Goal: Task Accomplishment & Management: Manage account settings

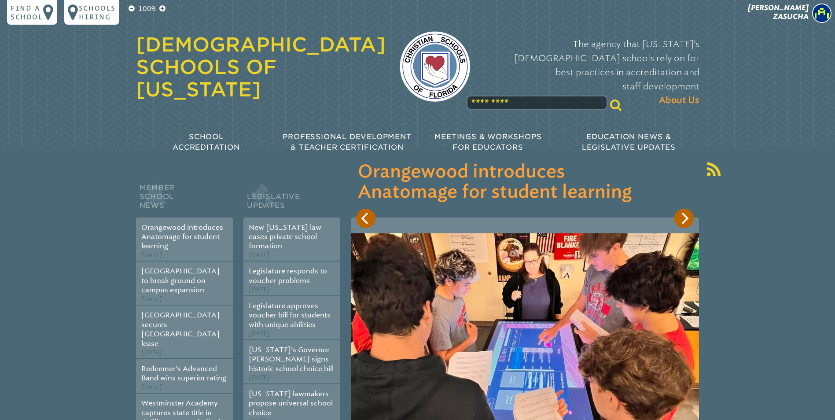
drag, startPoint x: 796, startPoint y: 11, endPoint x: 648, endPoint y: 20, distance: 148.2
click at [648, 20] on div "[DEMOGRAPHIC_DATA] Schools of [US_STATE] The agency that [US_STATE]’s [DEMOGRAP…" at bounding box center [418, 57] width 564 height 114
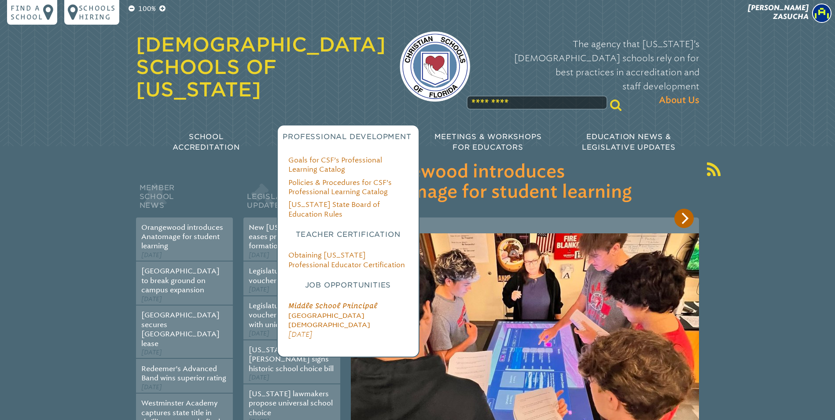
click at [298, 129] on div "Goals for CSF’s Professional Learning Catalog Policies & Procedures for CSF’s P…" at bounding box center [348, 241] width 143 height 233
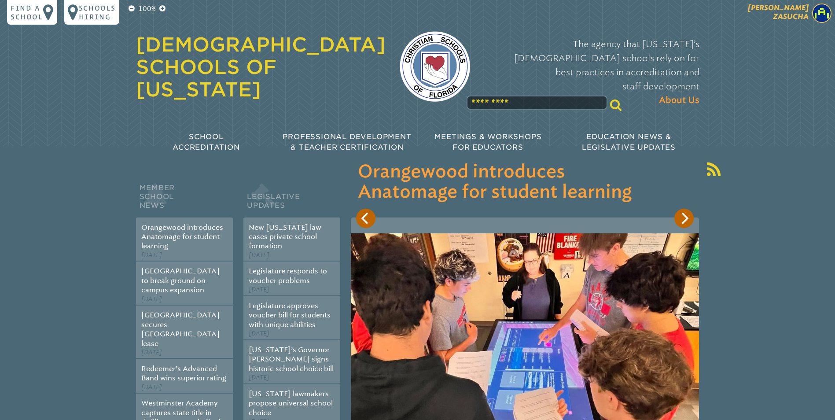
click at [799, 18] on span "[PERSON_NAME]" at bounding box center [778, 12] width 61 height 17
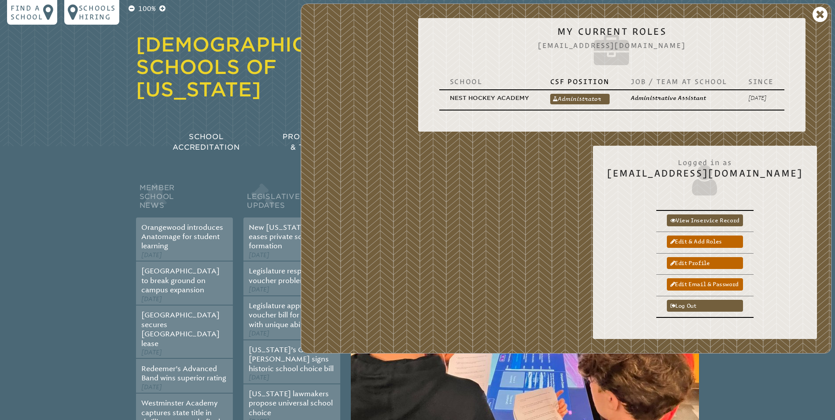
click at [619, 188] on div "[PERSON_NAME] My Current Roles [EMAIL_ADDRESS][DOMAIN_NAME] School CSF Position…" at bounding box center [566, 179] width 531 height 350
click at [720, 306] on link "Log out" at bounding box center [705, 306] width 76 height 12
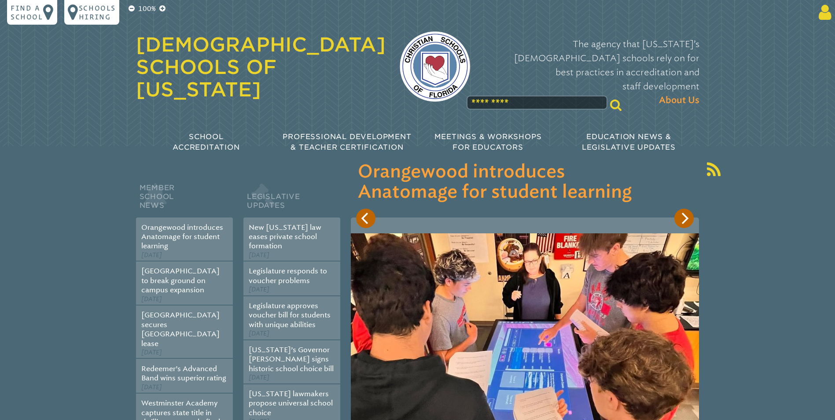
type input "**********"
click at [826, 11] on icon at bounding box center [823, 13] width 16 height 18
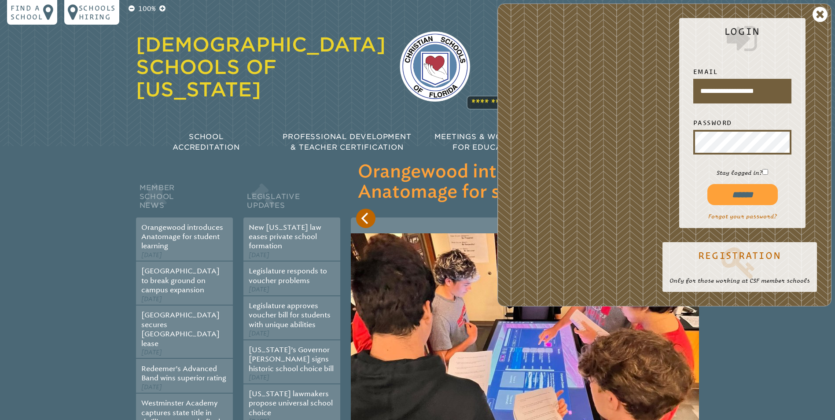
click at [751, 192] on input "******" at bounding box center [743, 194] width 70 height 21
type input "**********"
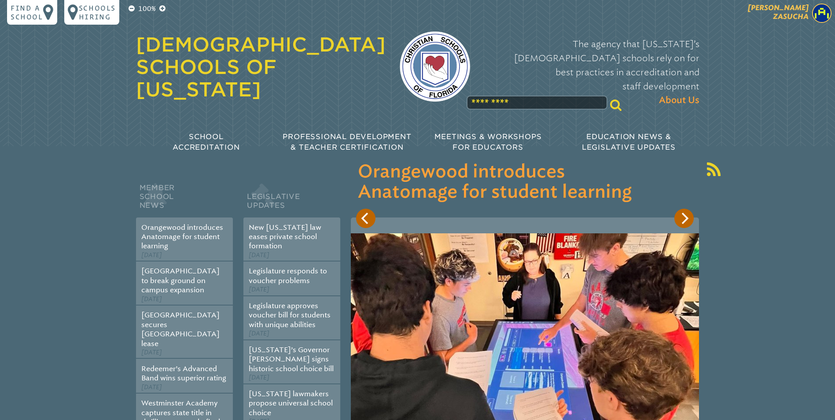
click at [789, 10] on span "[PERSON_NAME]" at bounding box center [778, 12] width 61 height 17
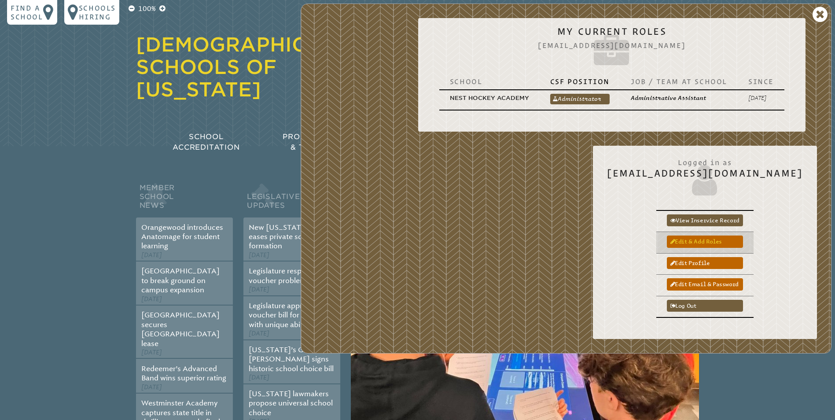
click at [730, 240] on link "Edit & add roles" at bounding box center [705, 242] width 76 height 12
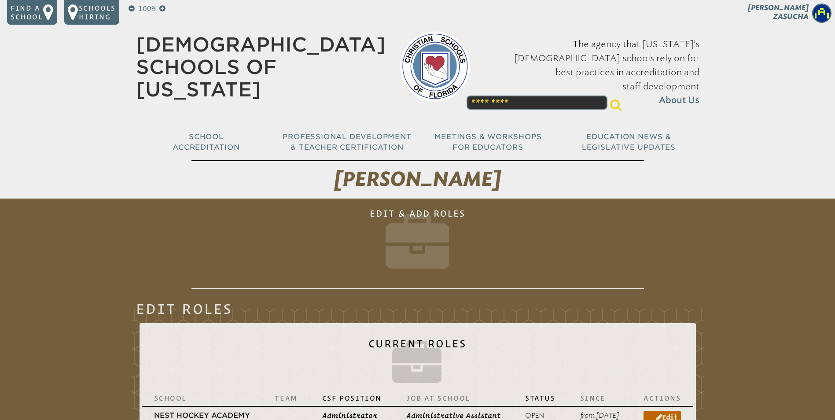
drag, startPoint x: 830, startPoint y: 73, endPoint x: 843, endPoint y: 127, distance: 55.5
click at [829, 7] on img at bounding box center [821, 13] width 19 height 19
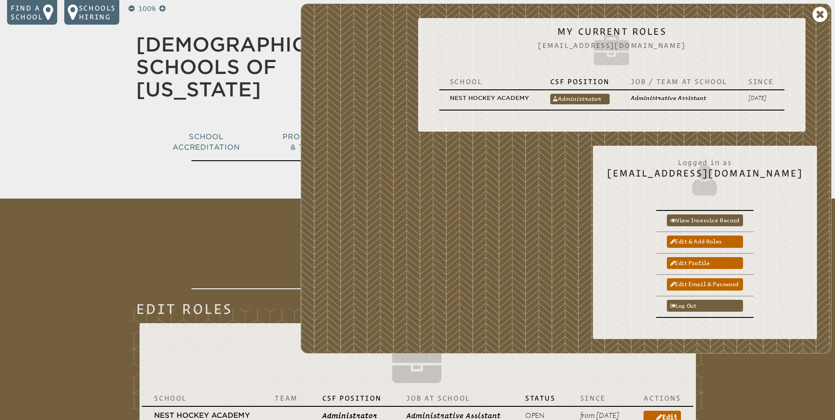
click at [620, 221] on div "[PERSON_NAME] My Current Roles [EMAIL_ADDRESS][DOMAIN_NAME] School CSF Position…" at bounding box center [566, 179] width 531 height 350
click at [820, 10] on icon at bounding box center [820, 15] width 15 height 18
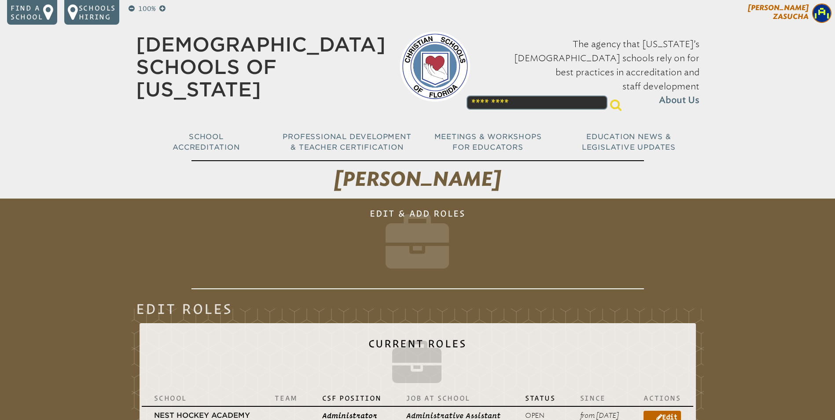
click at [821, 11] on img at bounding box center [821, 13] width 19 height 19
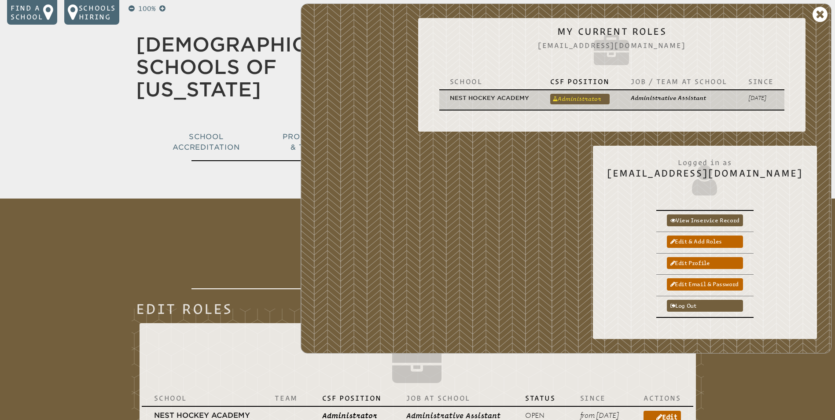
click at [577, 96] on link "Administrator" at bounding box center [579, 99] width 59 height 11
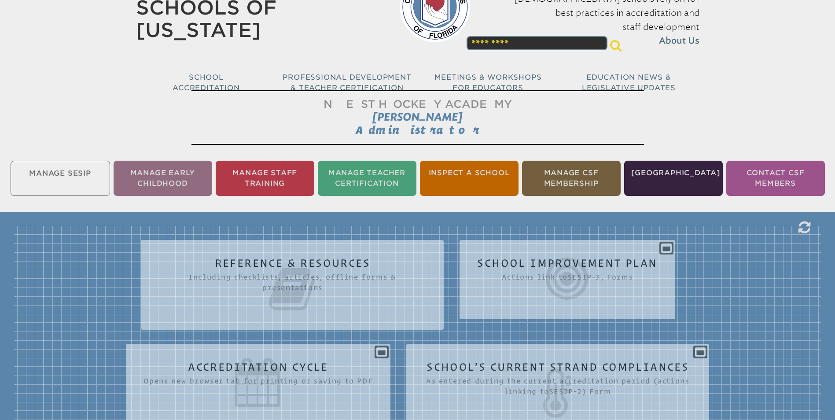
scroll to position [46, 0]
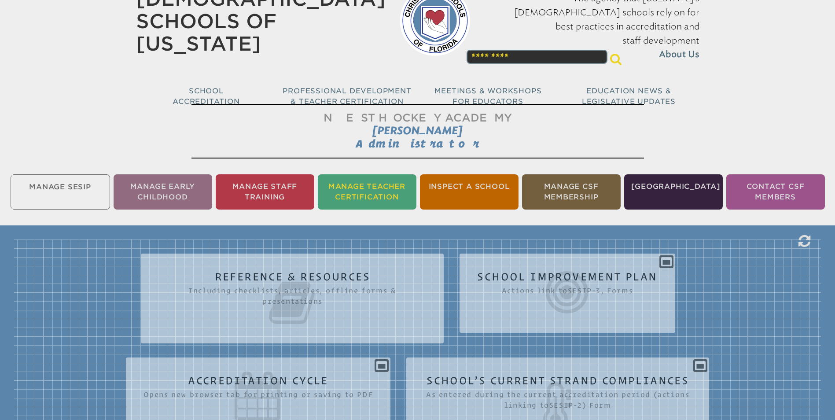
click at [361, 196] on li "Manage Teacher Certification" at bounding box center [367, 191] width 99 height 35
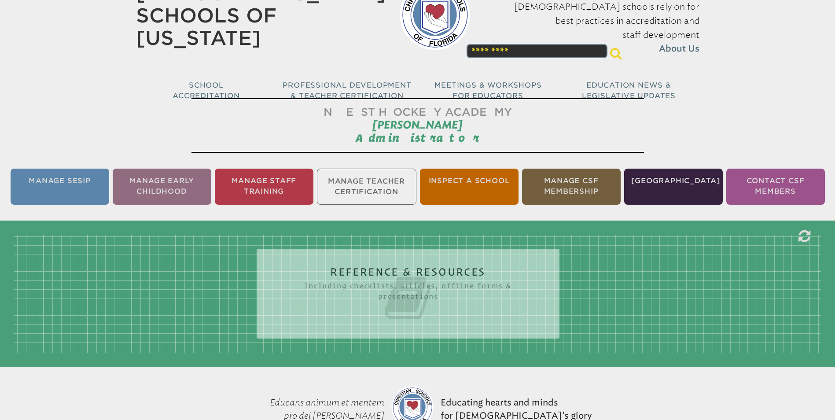
scroll to position [45, 0]
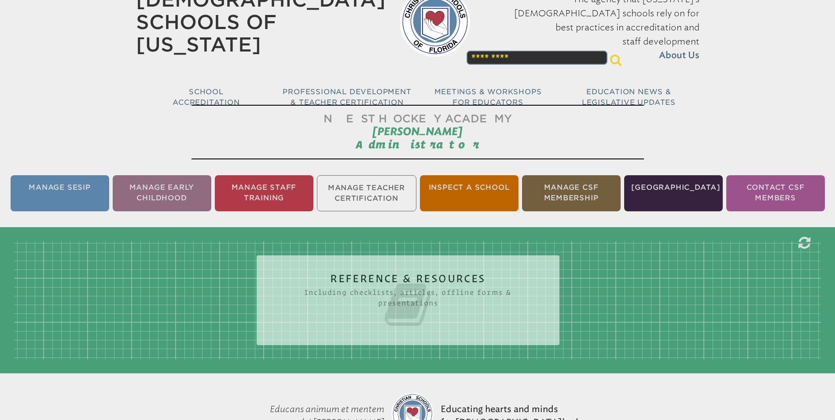
click at [371, 291] on icon at bounding box center [408, 304] width 268 height 49
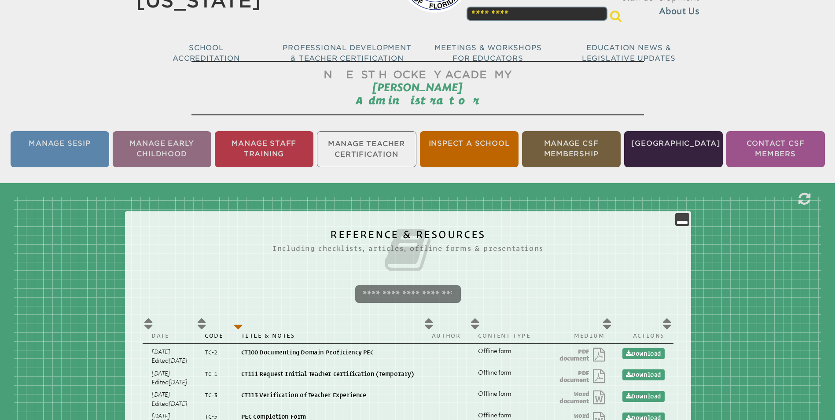
scroll to position [96, 0]
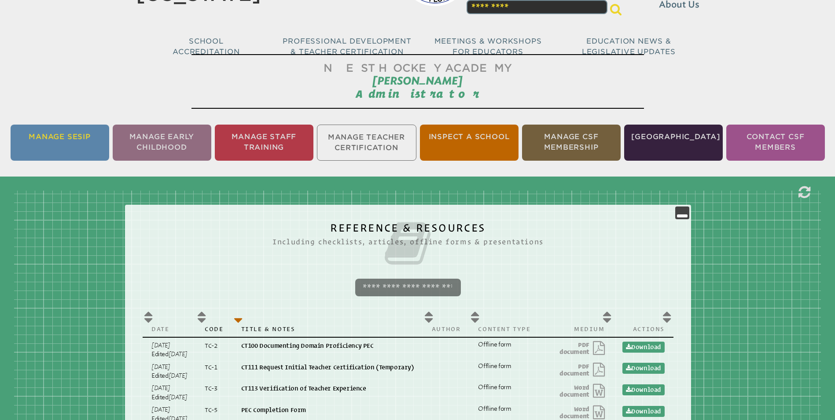
click at [58, 138] on li "Manage SESIP" at bounding box center [60, 143] width 99 height 36
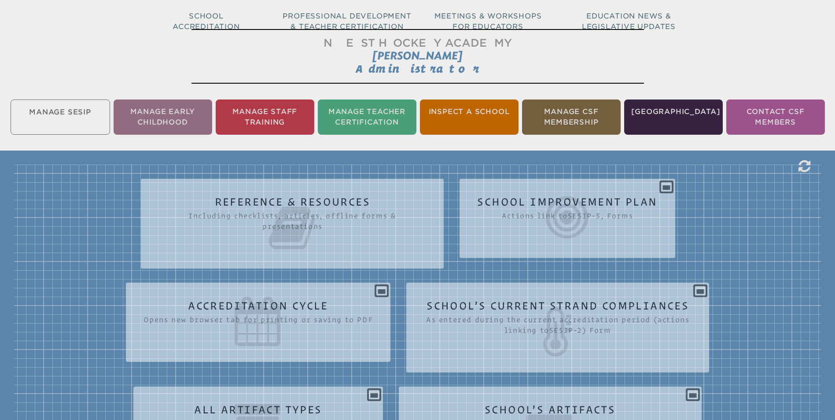
scroll to position [146, 0]
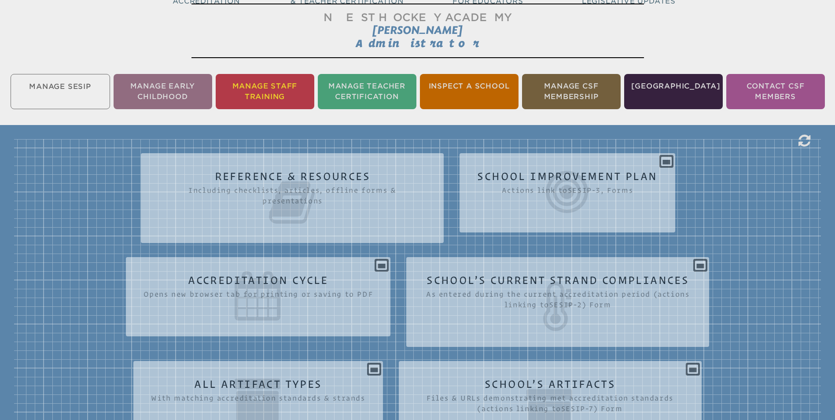
click at [279, 85] on li "Manage Staff Training" at bounding box center [265, 91] width 99 height 35
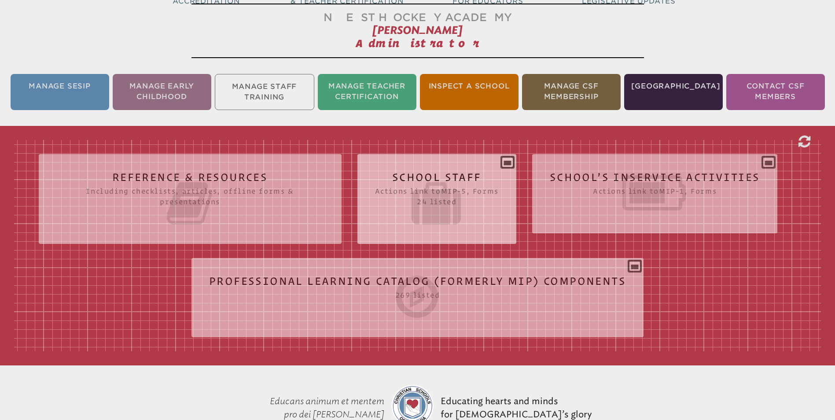
click at [426, 176] on h2 "School Staff Actions link to mip-5 , Forms 24 listed" at bounding box center [437, 200] width 124 height 56
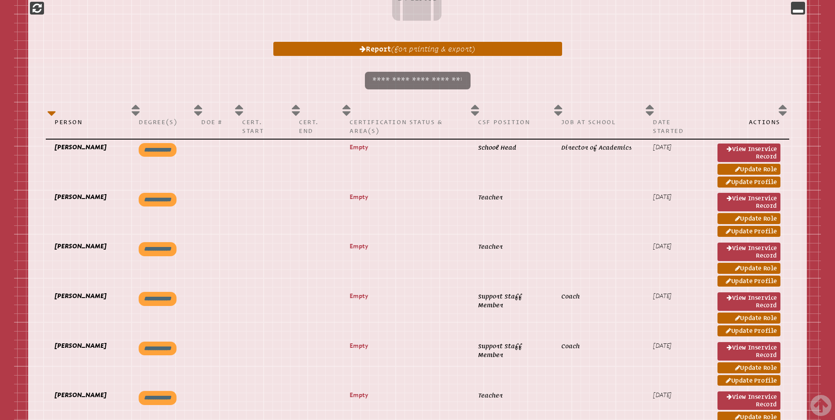
scroll to position [431, 0]
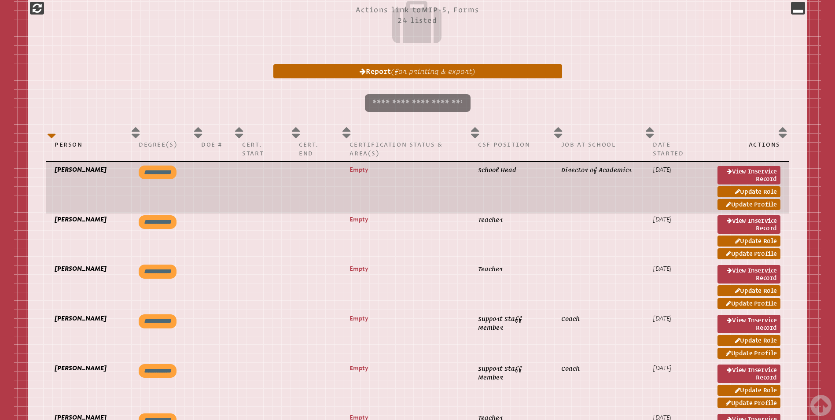
click at [173, 173] on input "**********" at bounding box center [158, 173] width 38 height 14
click at [133, 171] on td "N/A" at bounding box center [161, 188] width 63 height 52
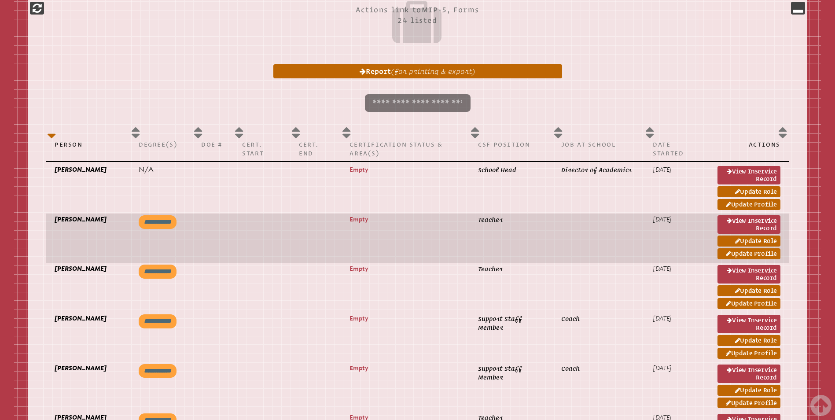
click at [163, 220] on input "**********" at bounding box center [158, 222] width 38 height 14
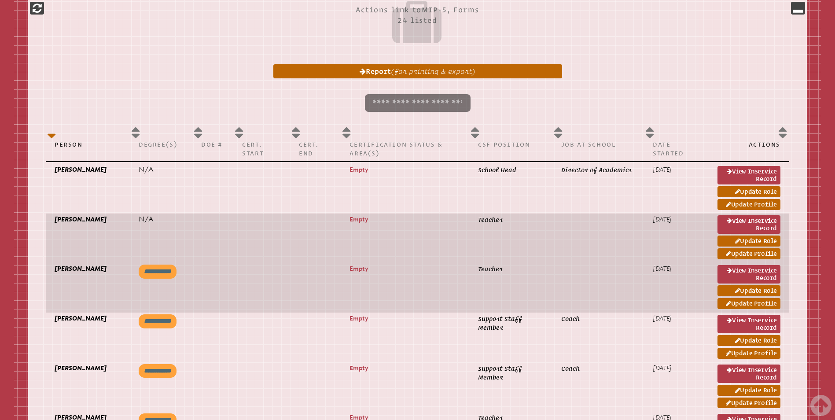
click at [165, 272] on input "**********" at bounding box center [158, 272] width 38 height 14
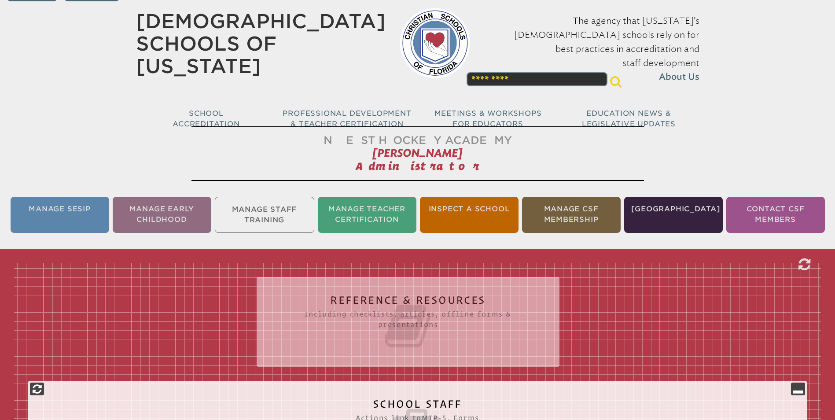
scroll to position [0, 0]
